Goal: Check status: Check status

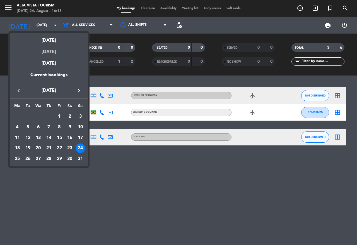
click at [53, 52] on div "[DATE]" at bounding box center [49, 49] width 78 height 11
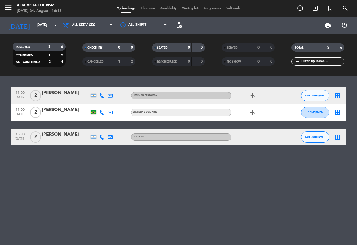
type input "[DATE]"
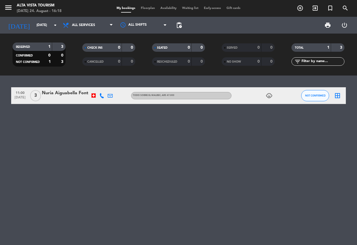
click at [60, 91] on div "Nuria Aiguabella Font" at bounding box center [65, 92] width 47 height 7
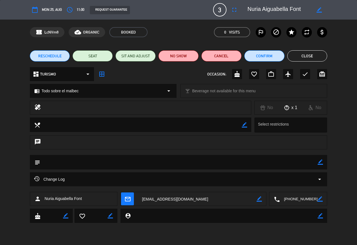
drag, startPoint x: 249, startPoint y: 7, endPoint x: 290, endPoint y: 10, distance: 41.2
click at [304, 9] on textarea at bounding box center [280, 10] width 64 height 10
click at [307, 58] on button "Close" at bounding box center [308, 55] width 40 height 11
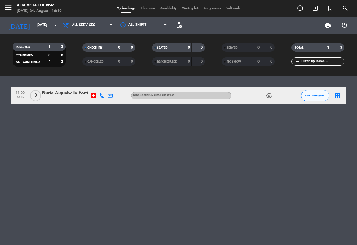
click at [71, 95] on div "Nuria Aiguabella Font" at bounding box center [65, 92] width 47 height 7
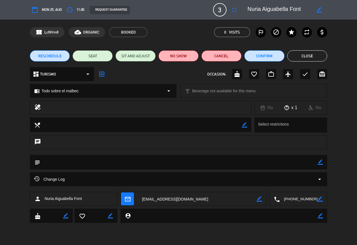
click at [317, 55] on button "Close" at bounding box center [308, 55] width 40 height 11
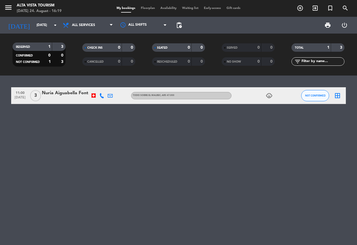
click at [91, 93] on div at bounding box center [93, 95] width 8 height 16
click at [93, 94] on div at bounding box center [94, 95] width 4 height 4
click at [104, 97] on icon at bounding box center [101, 95] width 5 height 5
click at [104, 87] on span "content_paste" at bounding box center [106, 86] width 4 height 4
